Goal: Task Accomplishment & Management: Use online tool/utility

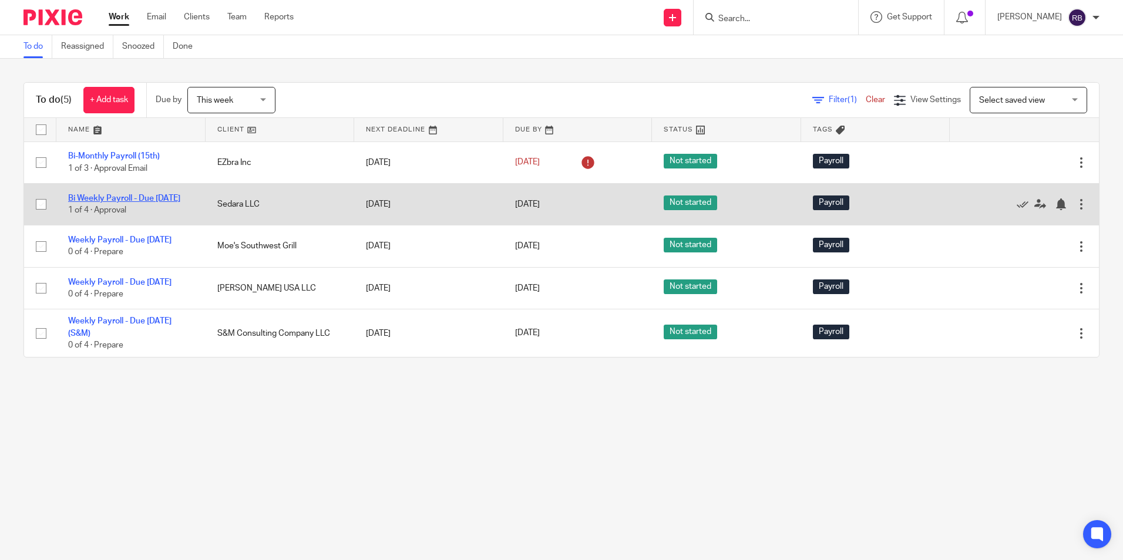
click at [100, 203] on link "Bi Weekly Payroll - Due [DATE]" at bounding box center [124, 198] width 112 height 8
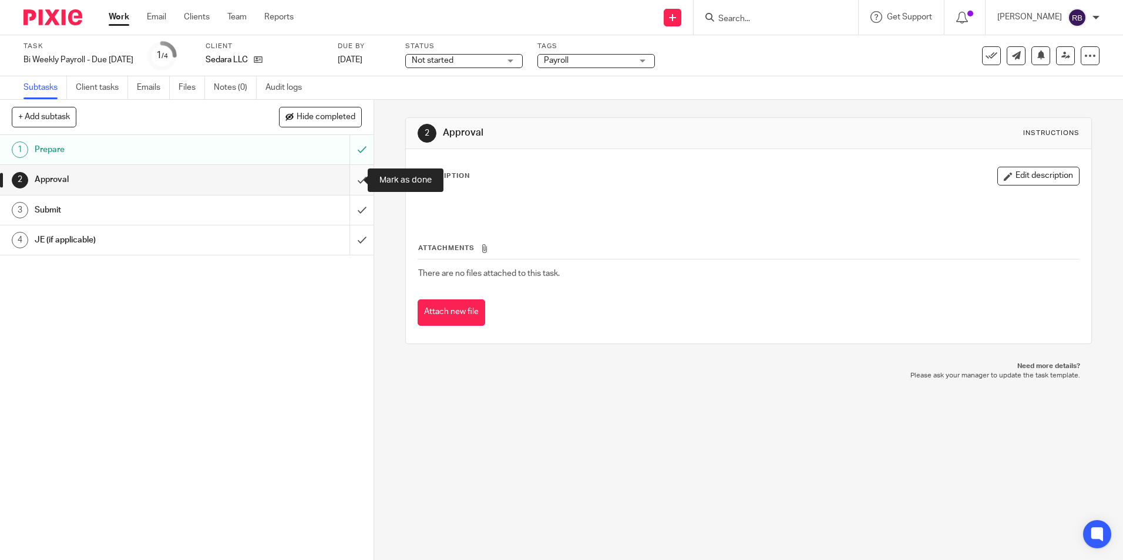
click at [350, 181] on input "submit" at bounding box center [187, 179] width 374 height 29
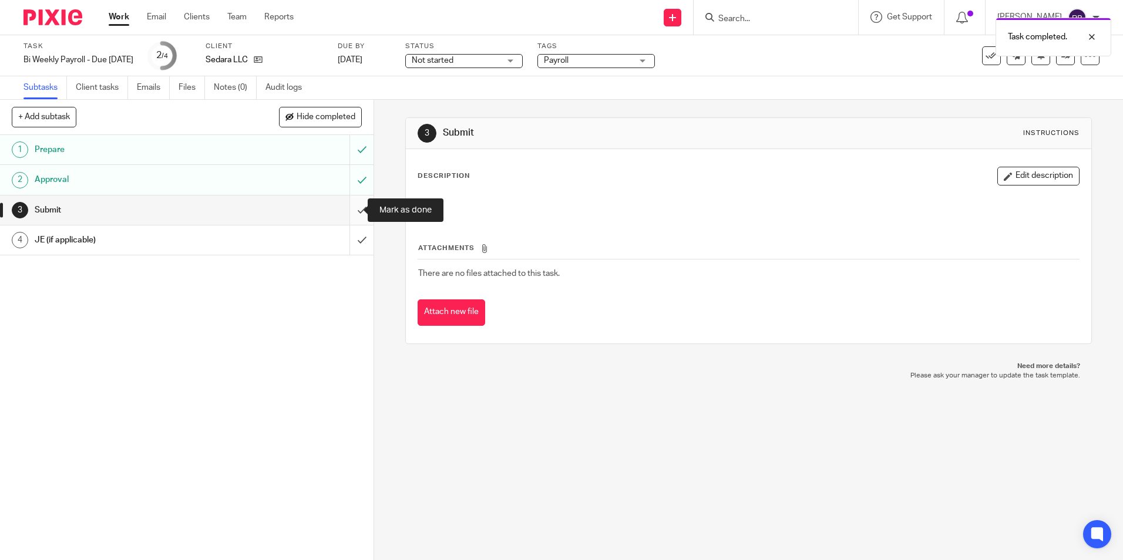
click at [352, 208] on input "submit" at bounding box center [187, 210] width 374 height 29
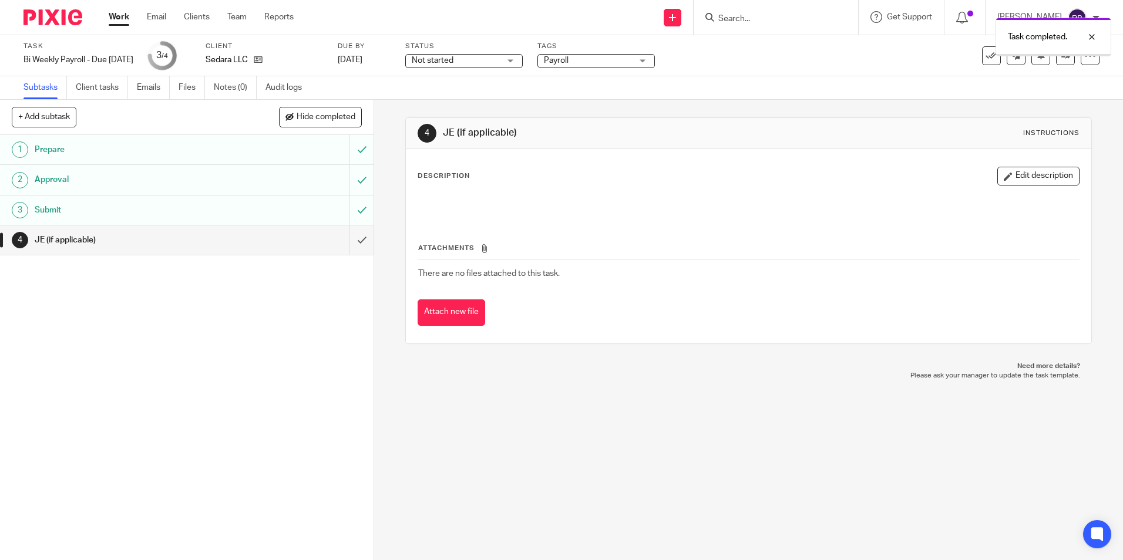
click at [119, 15] on link "Work" at bounding box center [119, 17] width 21 height 12
